Goal: Transaction & Acquisition: Purchase product/service

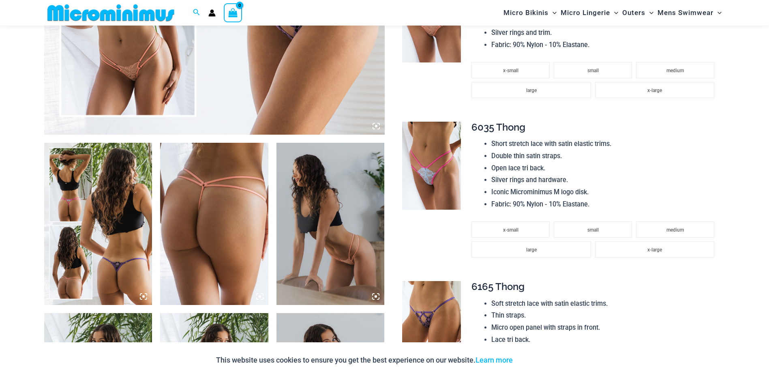
scroll to position [466, 0]
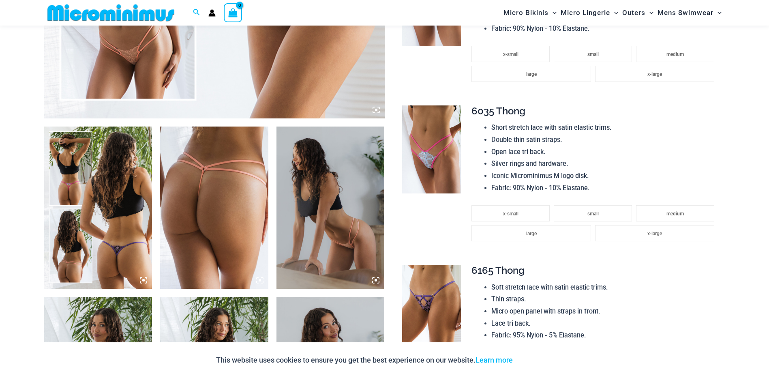
click at [73, 205] on img at bounding box center [98, 207] width 108 height 162
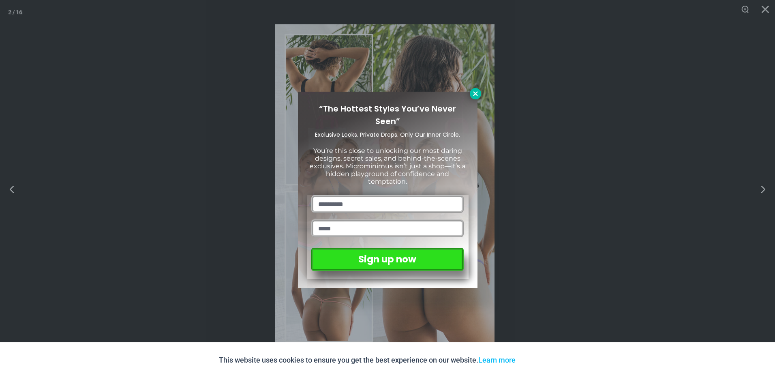
click at [474, 97] on button at bounding box center [475, 93] width 11 height 11
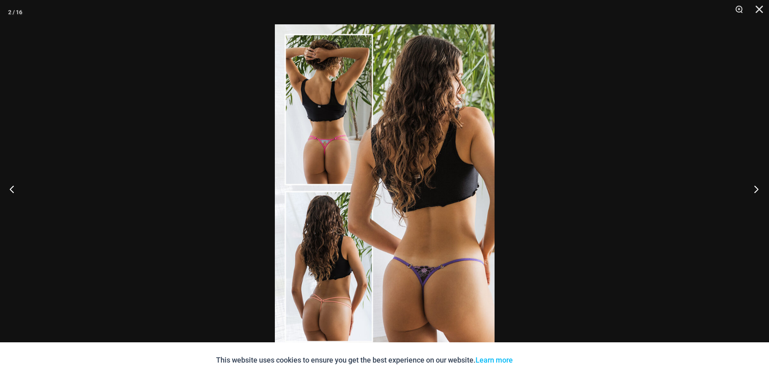
click at [756, 187] on button "Next" at bounding box center [753, 189] width 30 height 41
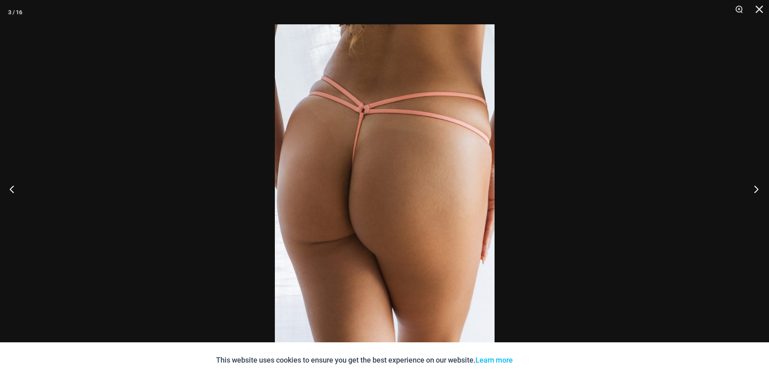
click at [756, 187] on button "Next" at bounding box center [753, 189] width 30 height 41
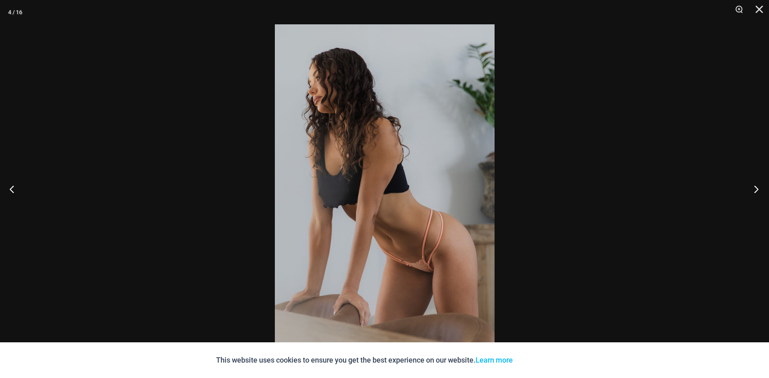
click at [756, 187] on button "Next" at bounding box center [753, 189] width 30 height 41
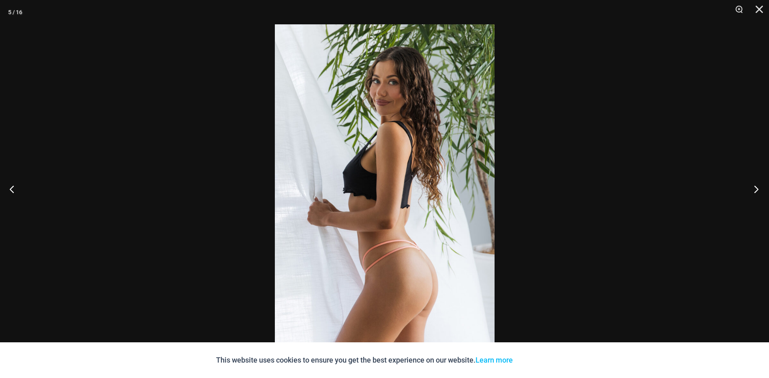
click at [756, 187] on button "Next" at bounding box center [753, 189] width 30 height 41
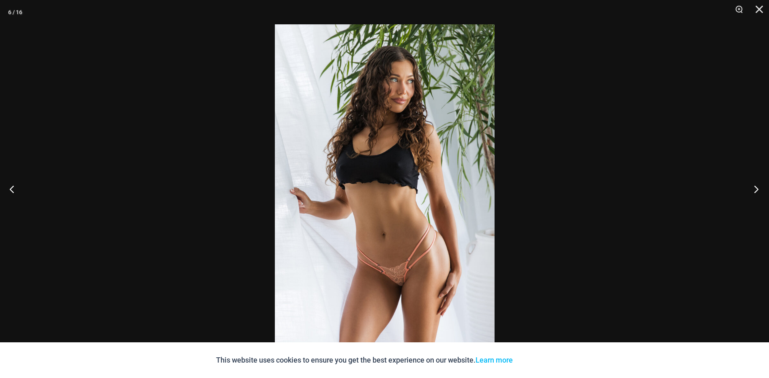
click at [756, 187] on button "Next" at bounding box center [753, 189] width 30 height 41
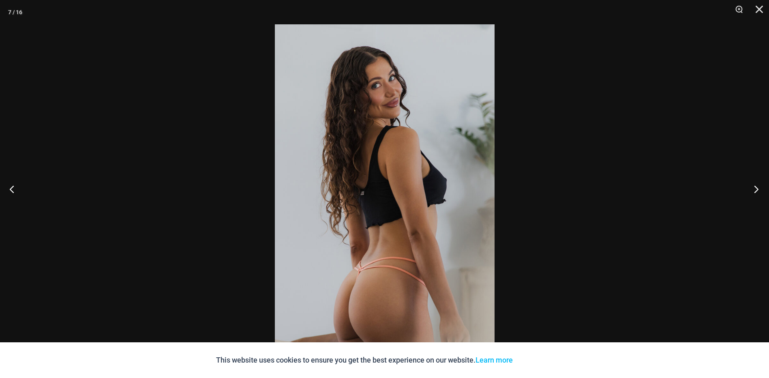
click at [756, 187] on button "Next" at bounding box center [753, 189] width 30 height 41
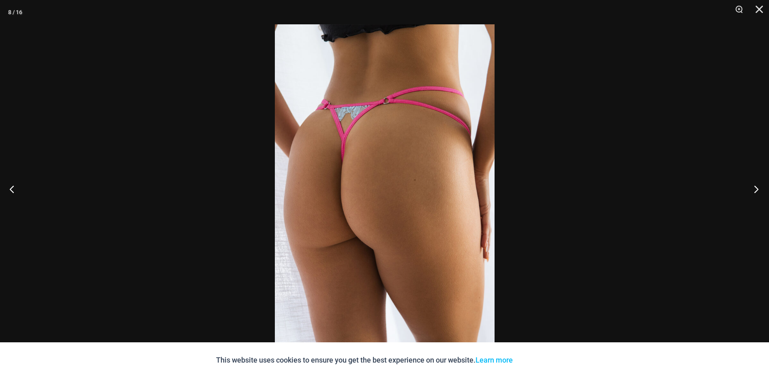
click at [756, 187] on button "Next" at bounding box center [753, 189] width 30 height 41
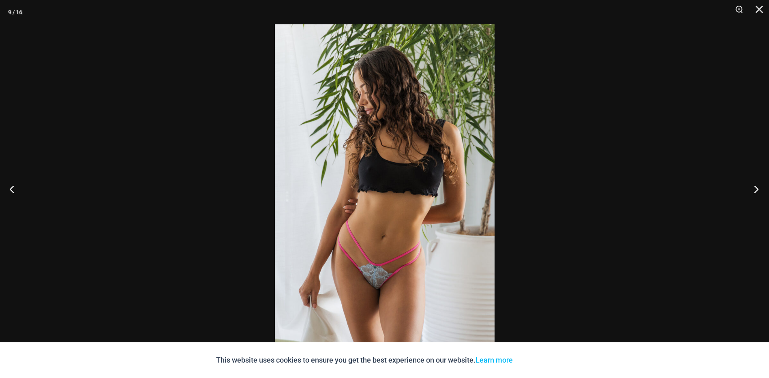
click at [756, 187] on button "Next" at bounding box center [753, 189] width 30 height 41
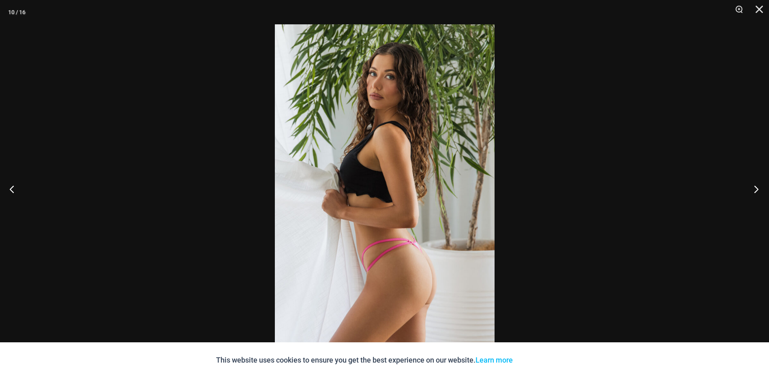
click at [756, 187] on button "Next" at bounding box center [753, 189] width 30 height 41
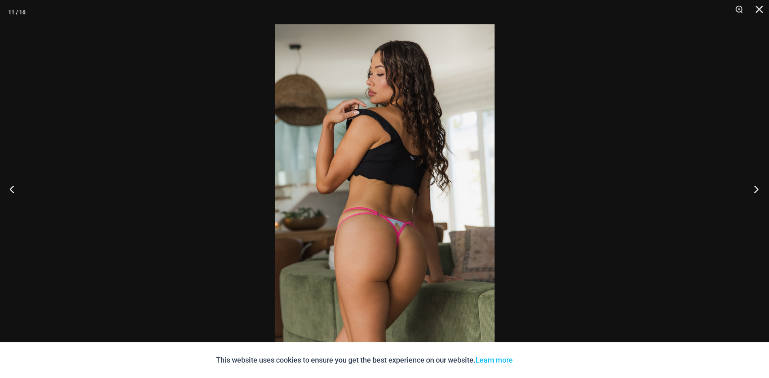
click at [756, 187] on button "Next" at bounding box center [753, 189] width 30 height 41
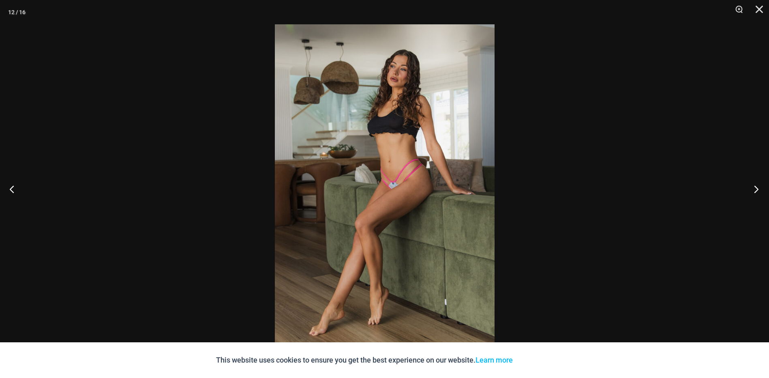
click at [756, 187] on button "Next" at bounding box center [753, 189] width 30 height 41
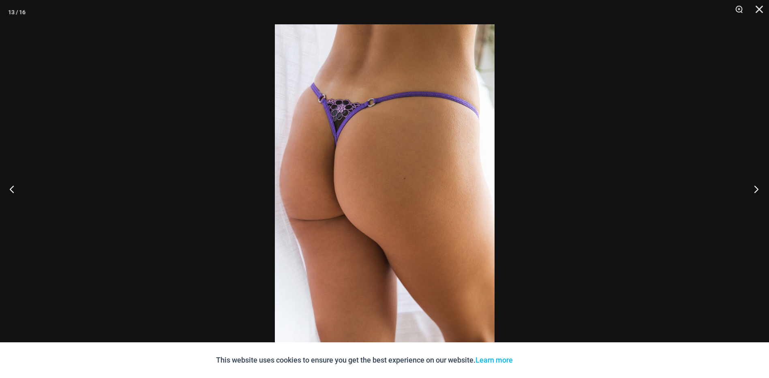
click at [756, 187] on button "Next" at bounding box center [753, 189] width 30 height 41
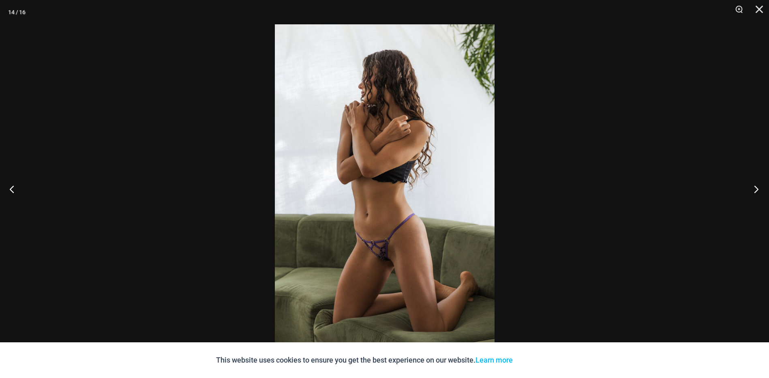
click at [756, 187] on button "Next" at bounding box center [753, 189] width 30 height 41
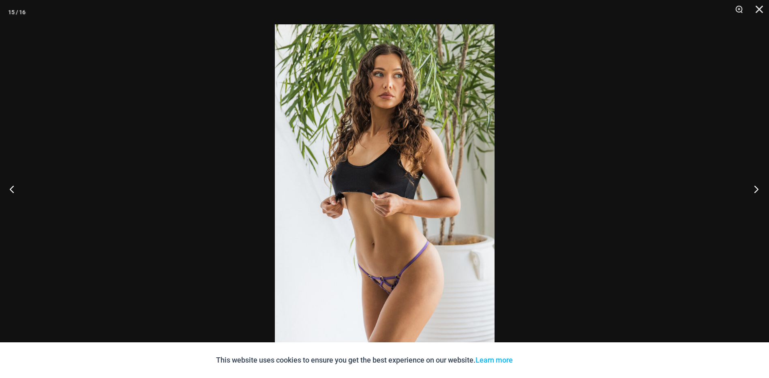
click at [756, 187] on button "Next" at bounding box center [753, 189] width 30 height 41
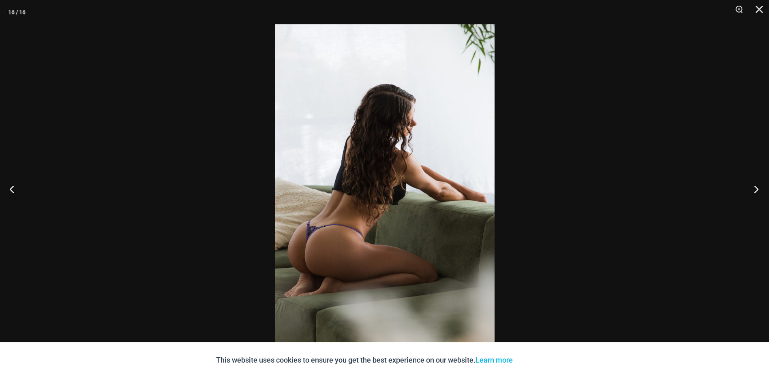
click at [756, 187] on button "Next" at bounding box center [753, 189] width 30 height 41
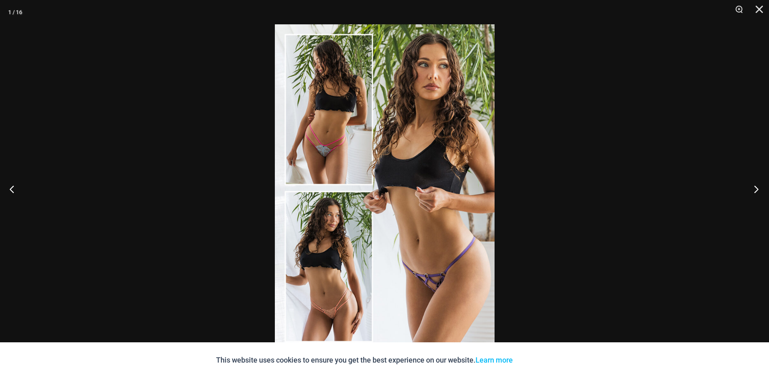
click at [756, 187] on button "Next" at bounding box center [753, 189] width 30 height 41
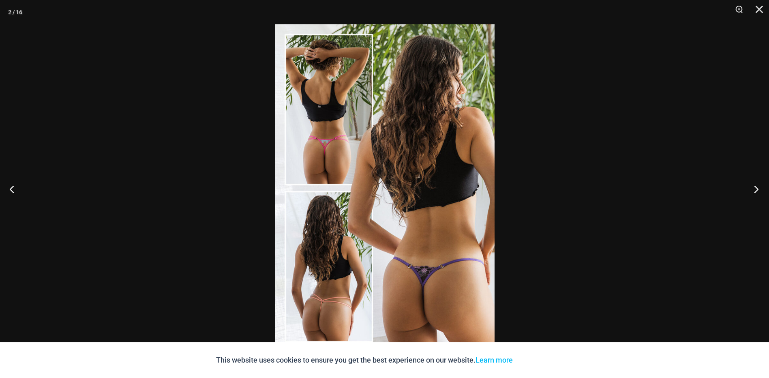
click at [756, 187] on button "Next" at bounding box center [753, 189] width 30 height 41
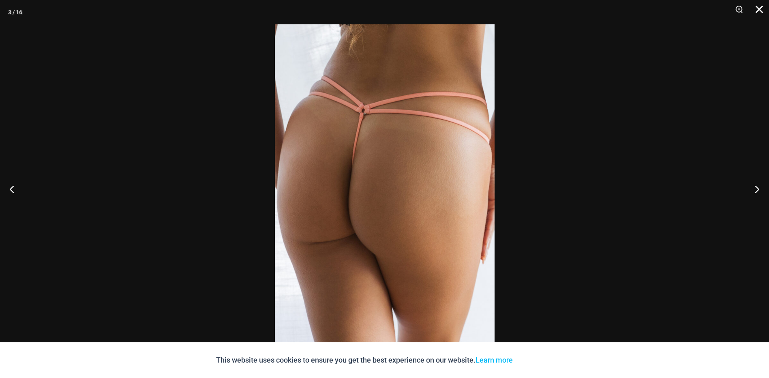
click at [754, 11] on button "Close" at bounding box center [756, 12] width 20 height 24
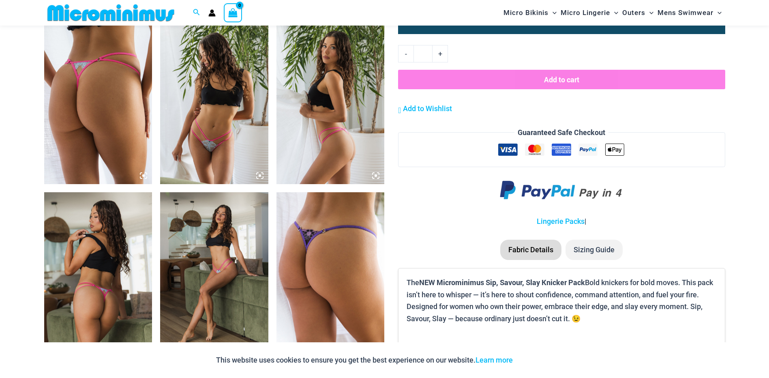
scroll to position [938, 0]
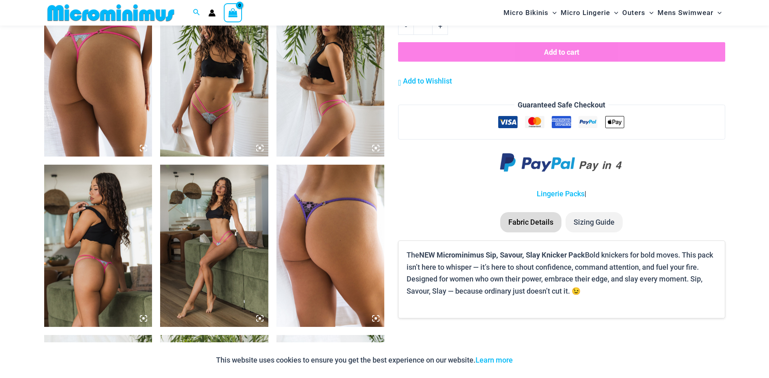
click at [597, 224] on li "Sizing Guide" at bounding box center [593, 222] width 57 height 20
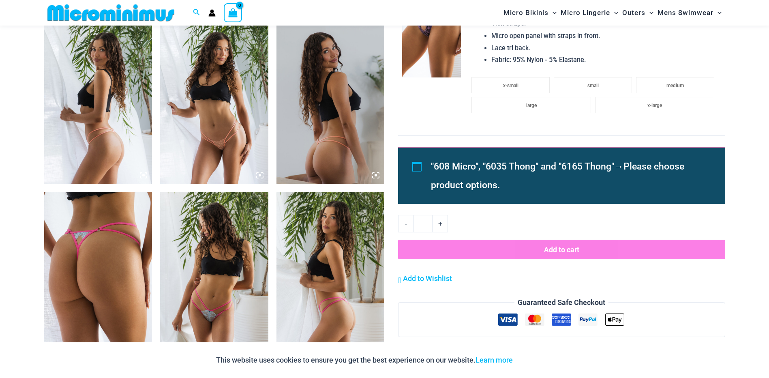
scroll to position [736, 0]
